Goal: Task Accomplishment & Management: Manage account settings

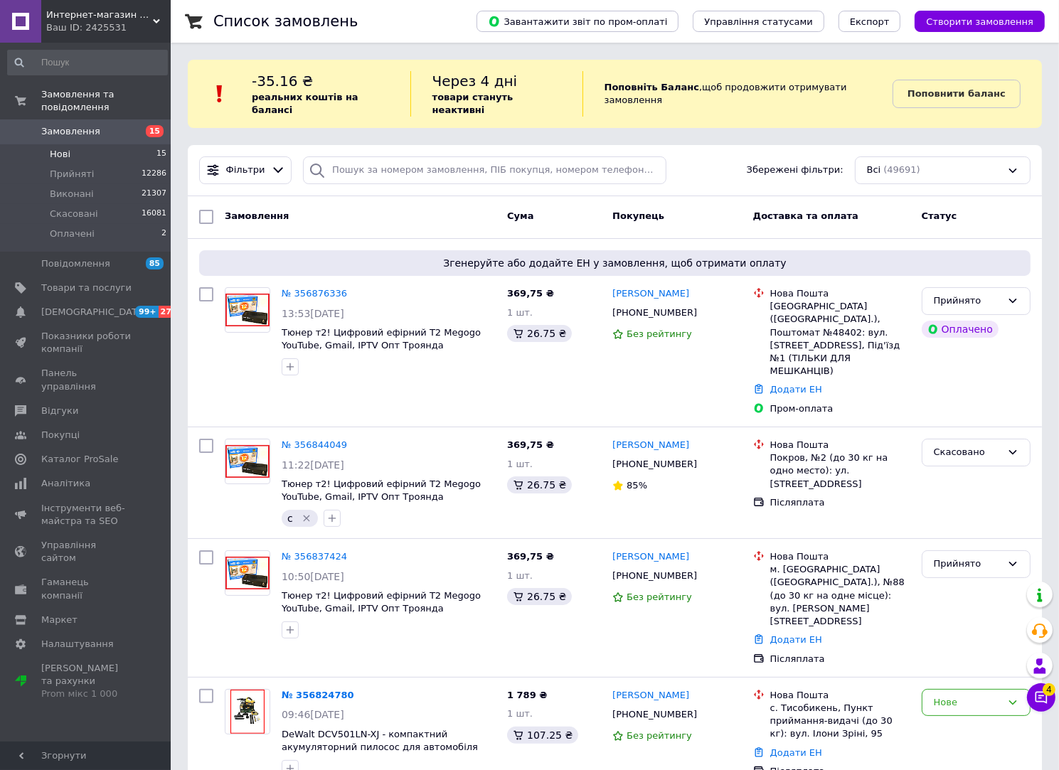
click at [108, 144] on li "Нові 15" at bounding box center [87, 154] width 175 height 20
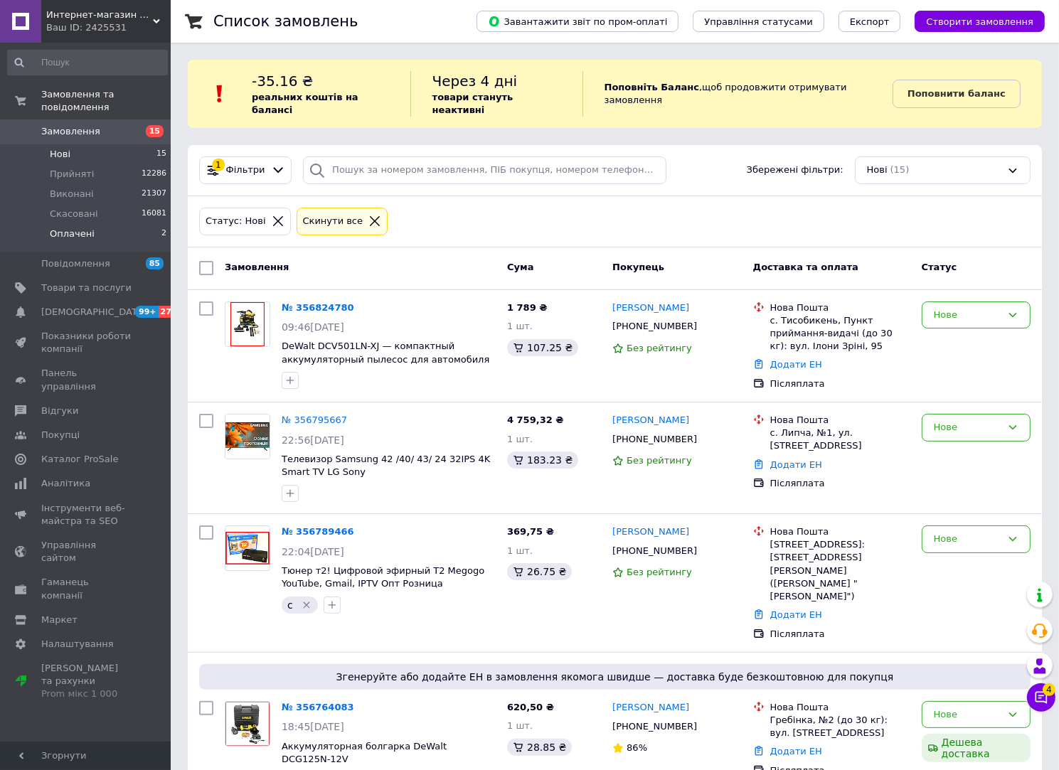
click at [110, 224] on li "Оплачені 2" at bounding box center [87, 237] width 175 height 27
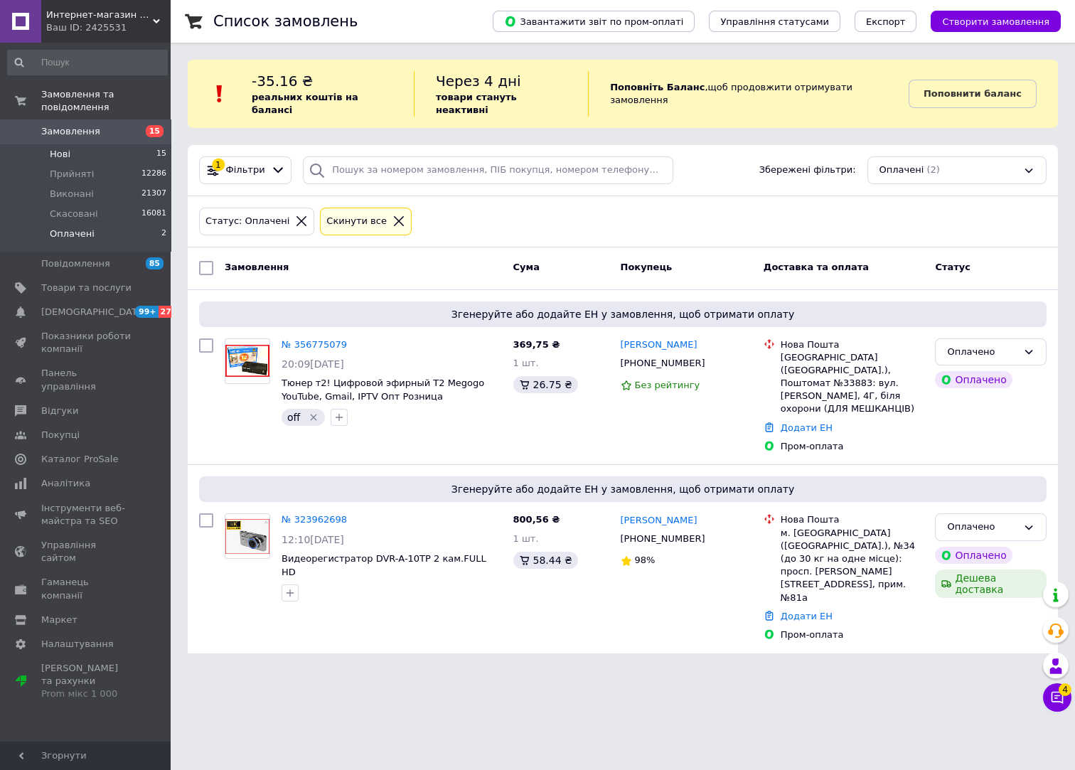
click at [80, 144] on li "Нові 15" at bounding box center [87, 154] width 175 height 20
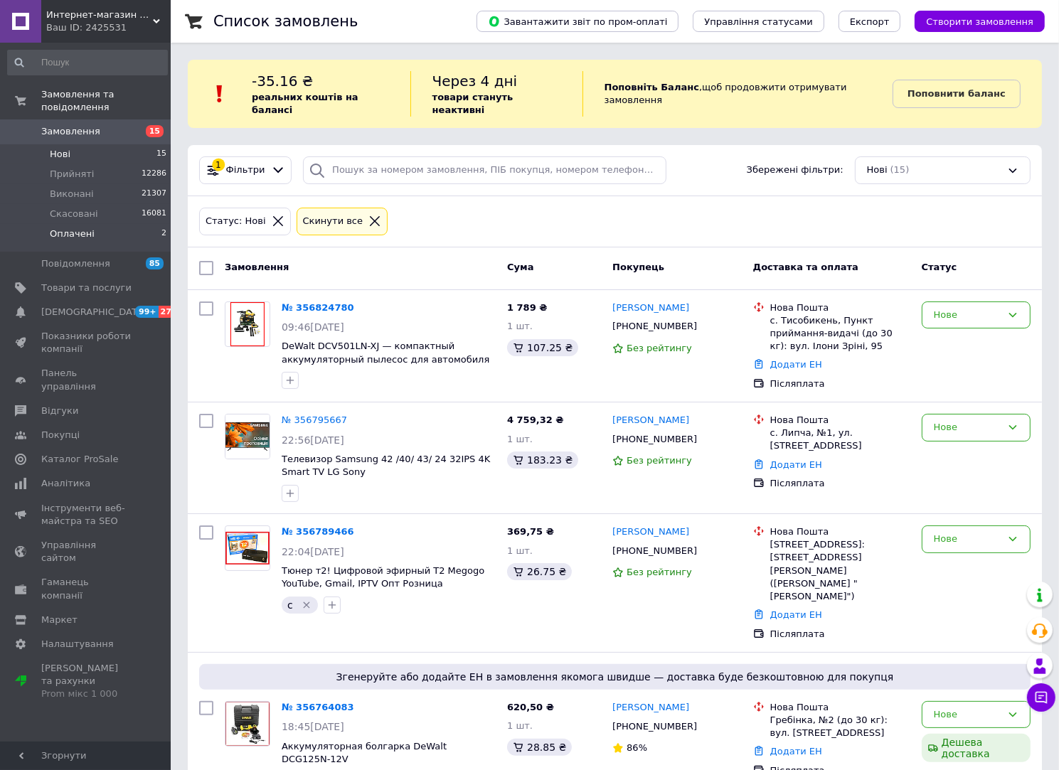
click at [127, 228] on li "Оплачені 2" at bounding box center [87, 237] width 175 height 27
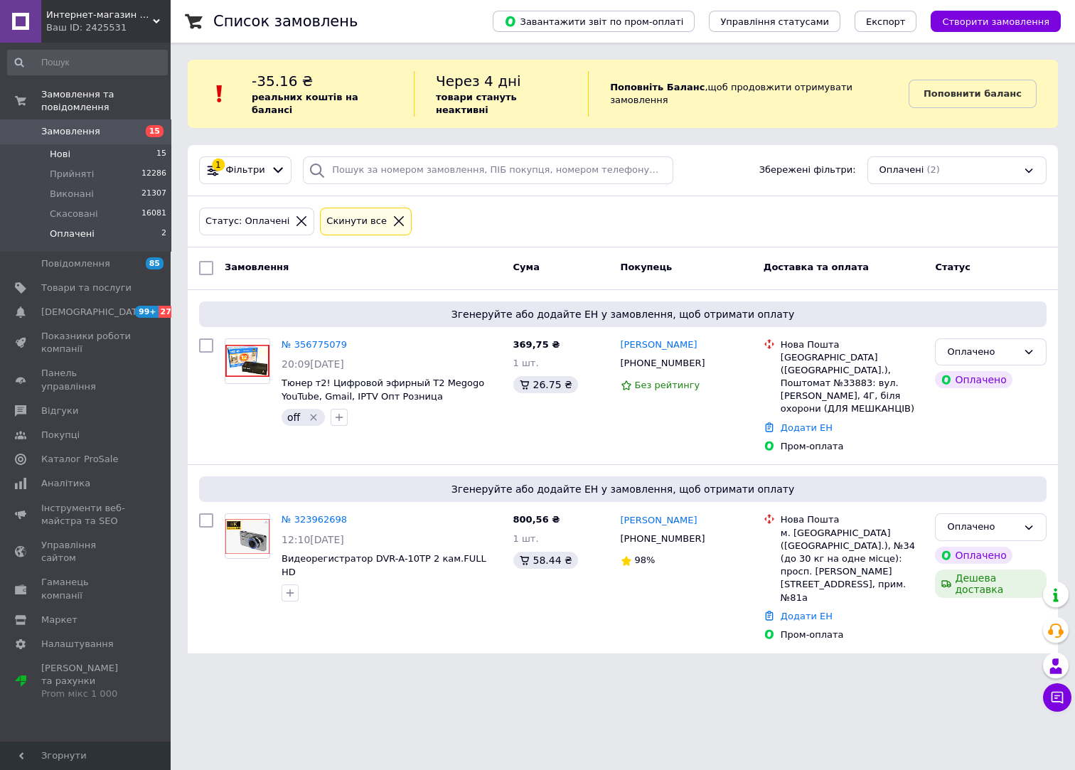
click at [123, 147] on li "Нові 15" at bounding box center [87, 154] width 175 height 20
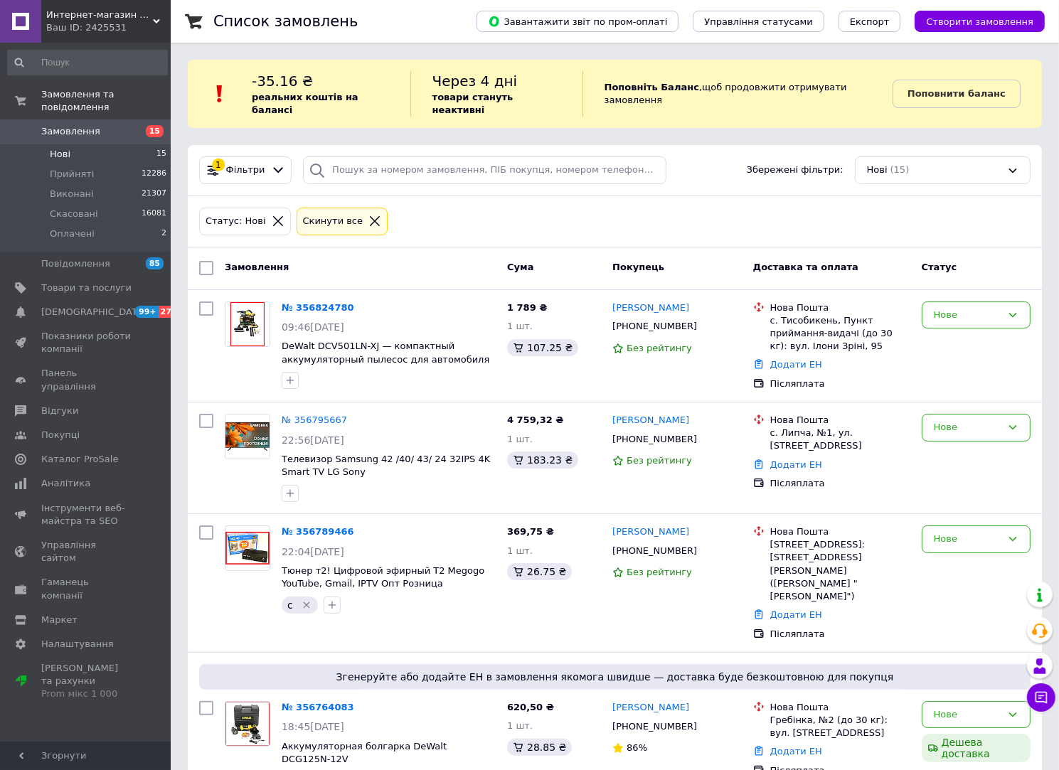
click at [88, 147] on li "Нові 15" at bounding box center [87, 154] width 175 height 20
click at [75, 228] on span "Оплачені" at bounding box center [72, 234] width 45 height 13
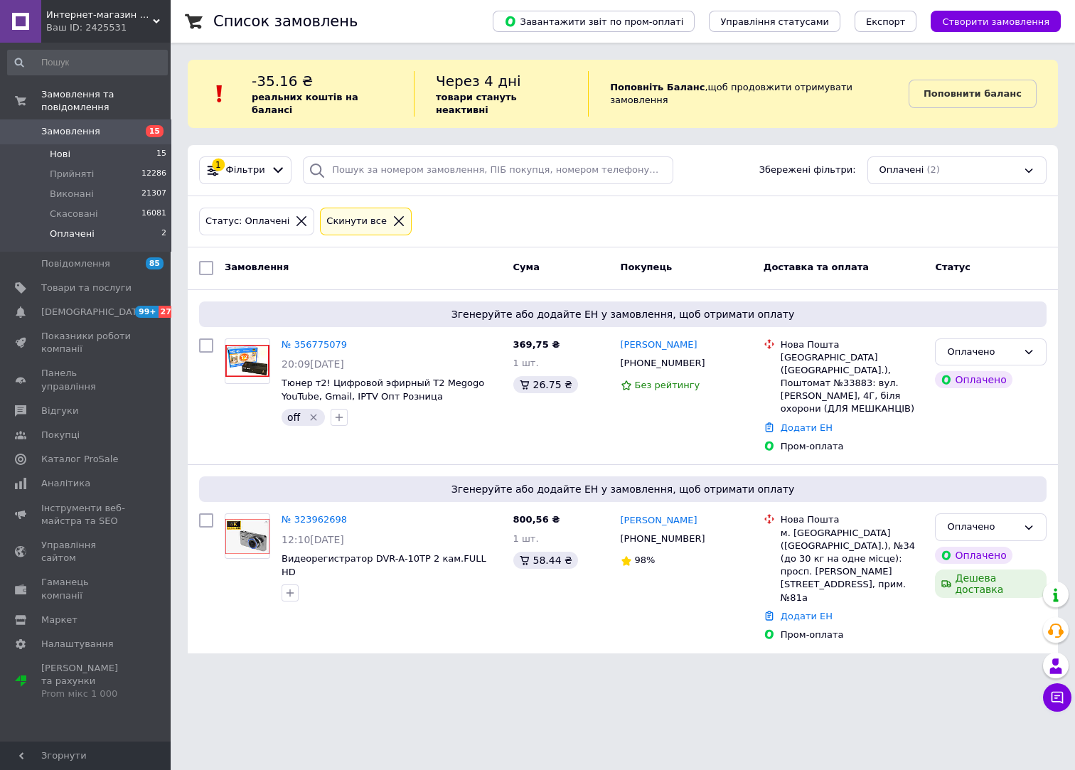
drag, startPoint x: 88, startPoint y: 151, endPoint x: 88, endPoint y: 136, distance: 14.9
click at [88, 144] on ul "Нові 15 Прийняті 12286 Виконані 21307 Скасовані 16081 Оплачені 2" at bounding box center [87, 197] width 175 height 107
click at [88, 144] on li "Нові 15" at bounding box center [87, 154] width 175 height 20
